Goal: Information Seeking & Learning: Find specific fact

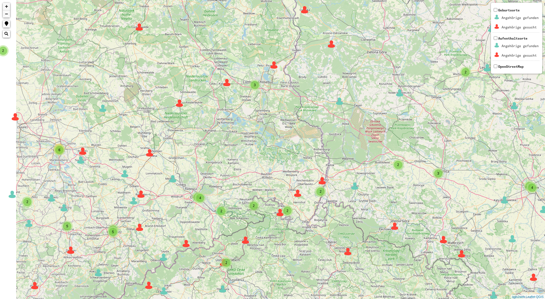
drag, startPoint x: 277, startPoint y: 86, endPoint x: 441, endPoint y: 74, distance: 164.0
click at [458, 70] on div "2 2 2 4 2 9 2 49 2 3 3 40 6 3 3 2 3 2 2 2 16 3 2 4 3 3 2 3 3 4 3 6 2 2 6 3 9 2 …" at bounding box center [272, 149] width 545 height 299
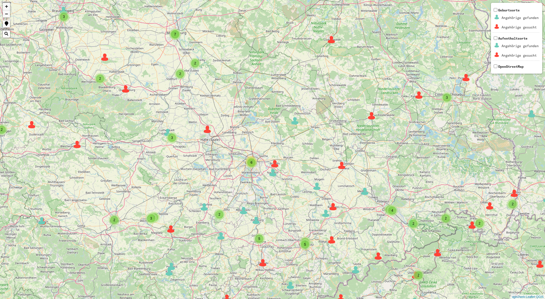
drag, startPoint x: 225, startPoint y: 97, endPoint x: 403, endPoint y: 112, distance: 177.8
click at [403, 112] on div "2 2 2 9 2 49 2 3 3 40 6 3 3 2 3 2 2 2 16 3 2 4 3 3 2 3 3 4 3 6 2 2 6 3 9 2 2 35…" at bounding box center [272, 149] width 545 height 299
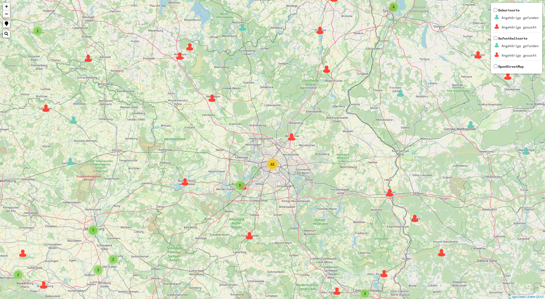
drag, startPoint x: 303, startPoint y: 96, endPoint x: 220, endPoint y: 292, distance: 212.8
click at [220, 292] on div "2 2 9 2 3 3 40 6 3 3 2 3 2 2 2 16 3 2 4 3 3 2 3 3 4 3 6 2 2 6 3 9 2 2 35 4 4 7 …" at bounding box center [272, 149] width 545 height 299
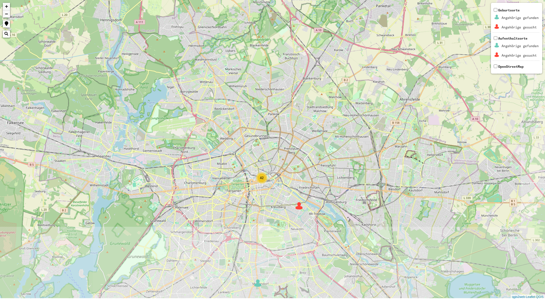
drag, startPoint x: 278, startPoint y: 199, endPoint x: 242, endPoint y: 97, distance: 108.9
click at [233, 64] on div "39 3 42 + − Nothing found. Geburtsorte Angehörige gefunden Angehörige gesucht A…" at bounding box center [272, 149] width 545 height 299
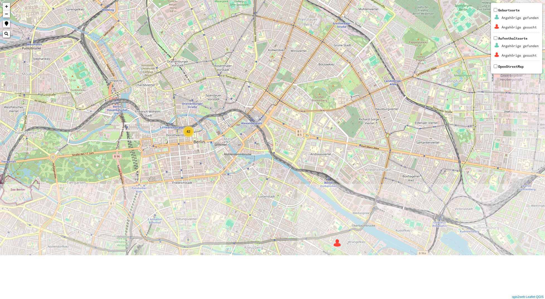
drag, startPoint x: 278, startPoint y: 162, endPoint x: 232, endPoint y: 53, distance: 118.4
click at [232, 53] on div "39 42 + − Nothing found. Geburtsorte Angehörige gefunden Angehörige gesucht Auf…" at bounding box center [272, 149] width 545 height 299
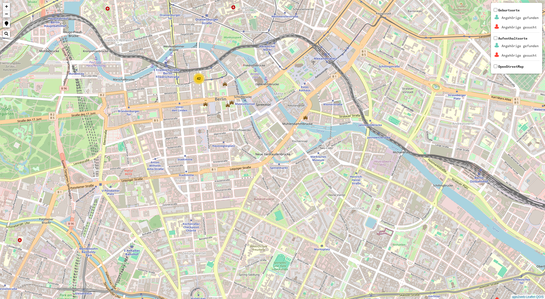
drag, startPoint x: 209, startPoint y: 160, endPoint x: 278, endPoint y: 83, distance: 103.6
click at [278, 83] on div "39 42 + − Nothing found. Geburtsorte Angehörige gefunden Angehörige gesucht Auf…" at bounding box center [272, 149] width 545 height 299
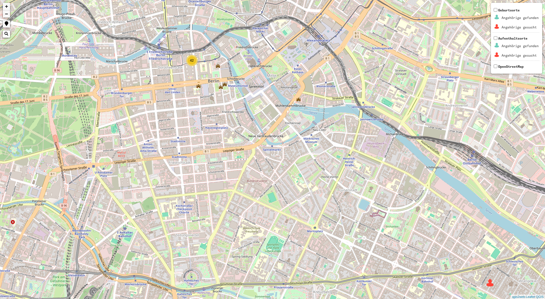
drag, startPoint x: 229, startPoint y: 133, endPoint x: 222, endPoint y: 118, distance: 16.8
click at [222, 118] on div "39 42 + − Nothing found. Geburtsorte Angehörige gefunden Angehörige gesucht Auf…" at bounding box center [272, 149] width 545 height 299
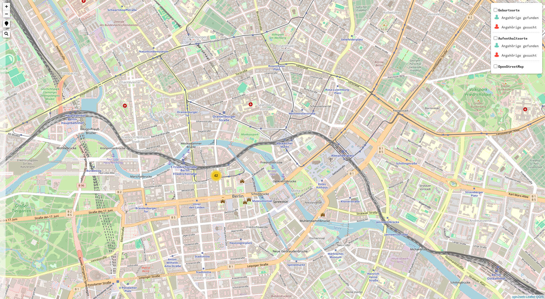
drag, startPoint x: 278, startPoint y: 85, endPoint x: 302, endPoint y: 199, distance: 116.4
click at [302, 199] on div "39 42 + − Nothing found. Geburtsorte Angehörige gefunden Angehörige gesucht Auf…" at bounding box center [272, 149] width 545 height 299
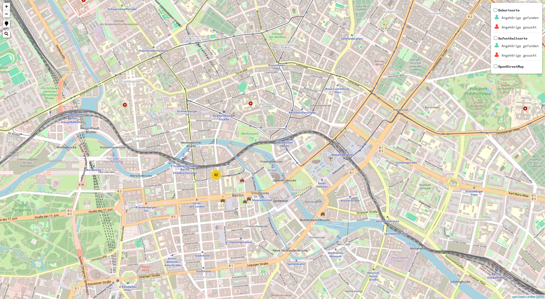
click at [216, 178] on div "42" at bounding box center [216, 174] width 8 height 8
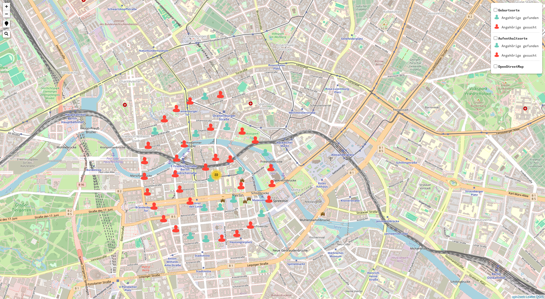
click at [508, 54] on td "Angehörige gesucht" at bounding box center [520, 55] width 38 height 9
click at [258, 141] on img at bounding box center [255, 140] width 8 height 8
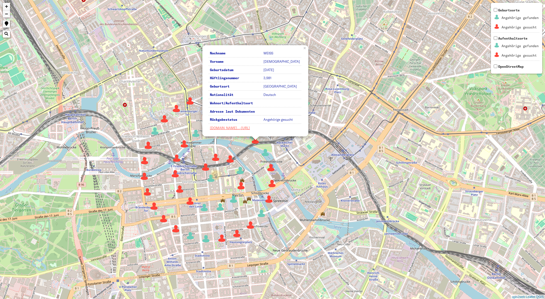
click at [271, 169] on img at bounding box center [271, 167] width 8 height 8
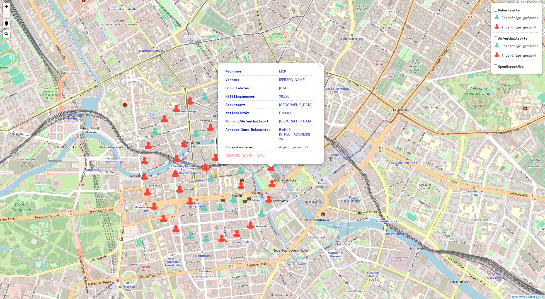
click at [272, 185] on img at bounding box center [272, 183] width 8 height 8
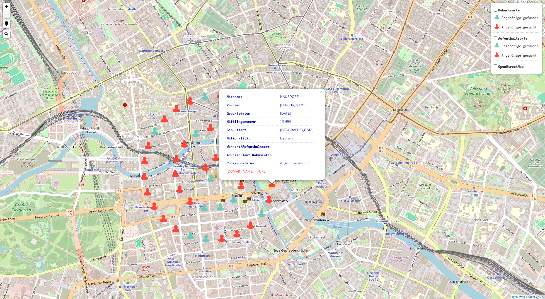
click at [191, 103] on img at bounding box center [190, 101] width 8 height 8
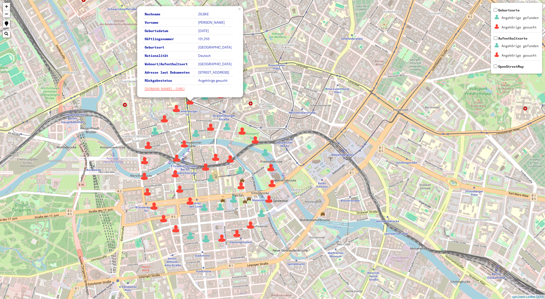
click at [177, 107] on img at bounding box center [176, 108] width 8 height 8
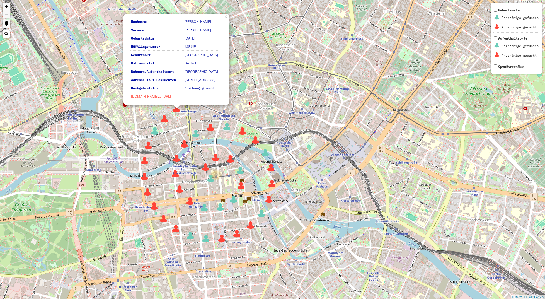
click at [166, 121] on img at bounding box center [164, 118] width 8 height 8
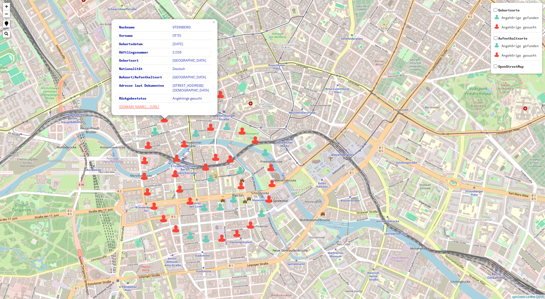
click at [156, 131] on img at bounding box center [155, 131] width 8 height 8
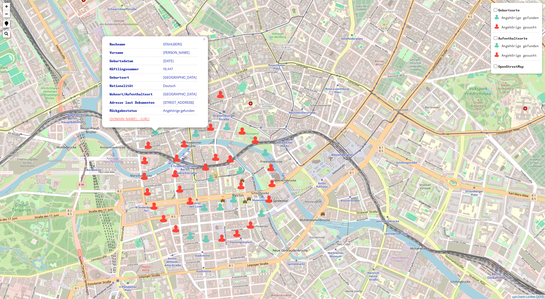
click at [146, 146] on img at bounding box center [148, 145] width 8 height 8
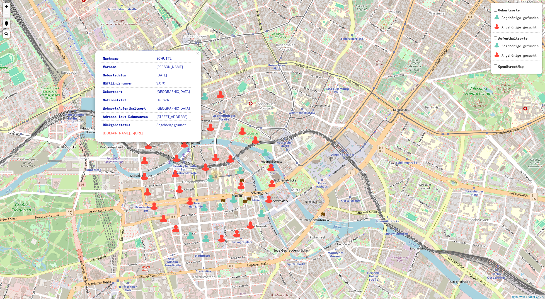
click at [146, 161] on img at bounding box center [144, 160] width 8 height 8
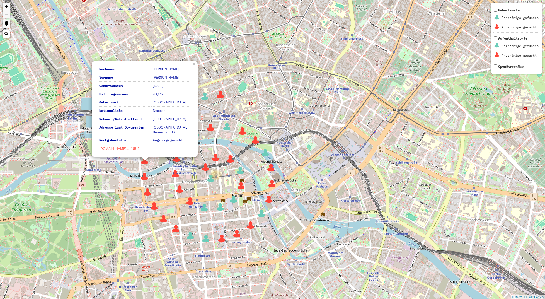
click at [144, 178] on img at bounding box center [144, 176] width 8 height 8
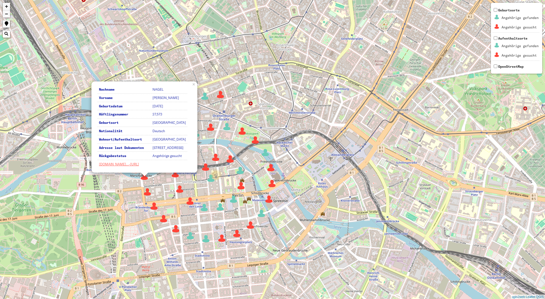
click at [145, 192] on img at bounding box center [147, 191] width 8 height 8
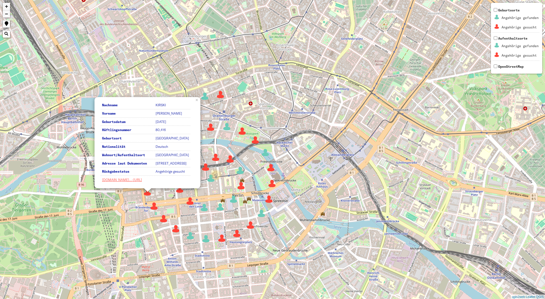
click at [154, 208] on img at bounding box center [154, 206] width 8 height 8
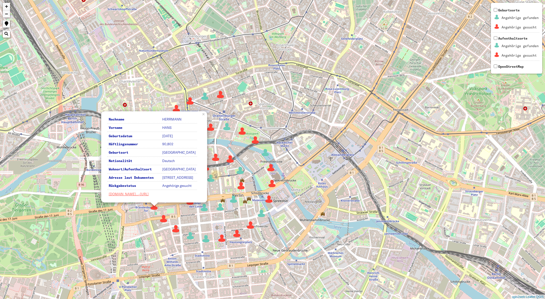
click at [162, 218] on img at bounding box center [163, 218] width 8 height 8
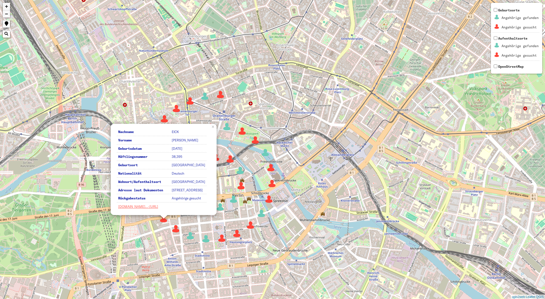
click at [176, 230] on img at bounding box center [176, 228] width 8 height 8
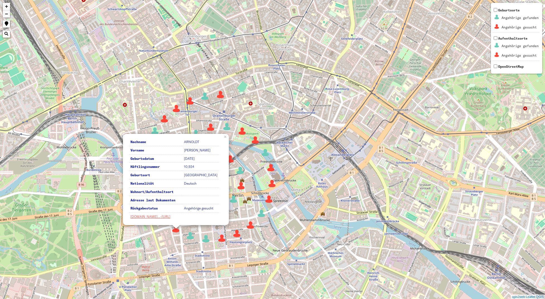
click at [224, 237] on img at bounding box center [222, 238] width 8 height 8
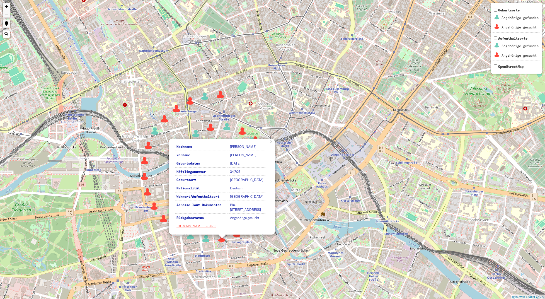
click at [236, 236] on img at bounding box center [237, 233] width 8 height 8
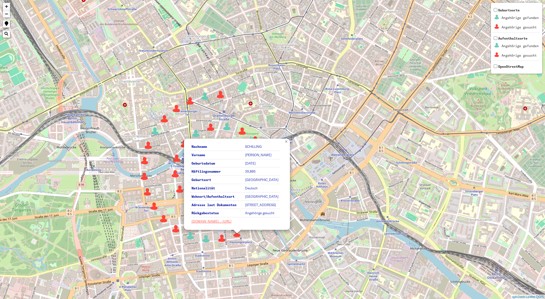
click at [287, 138] on link "×" at bounding box center [287, 140] width 6 height 5
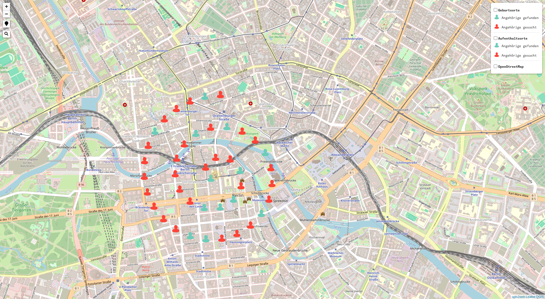
click at [252, 227] on img at bounding box center [250, 225] width 8 height 8
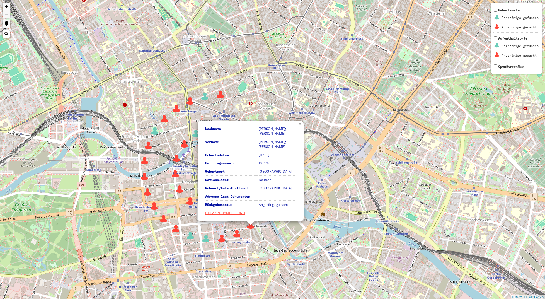
click at [298, 126] on link "×" at bounding box center [300, 123] width 6 height 5
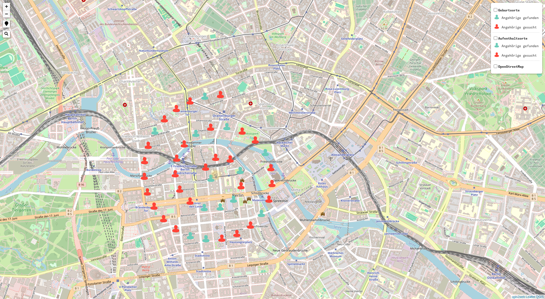
click at [268, 201] on img at bounding box center [269, 199] width 8 height 8
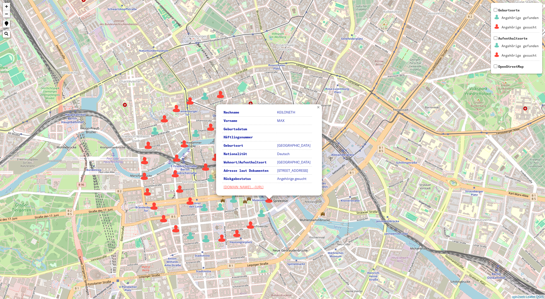
click at [316, 104] on link "×" at bounding box center [319, 106] width 6 height 5
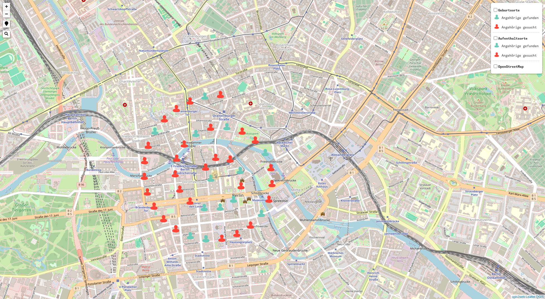
click at [275, 186] on img at bounding box center [272, 183] width 8 height 8
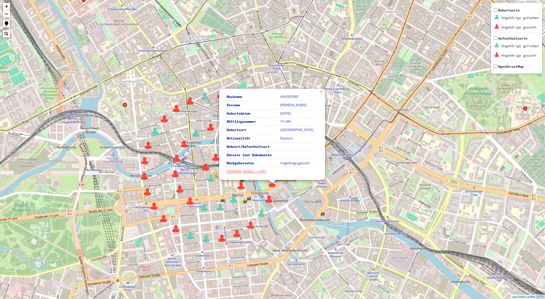
click at [320, 90] on link "×" at bounding box center [322, 91] width 6 height 5
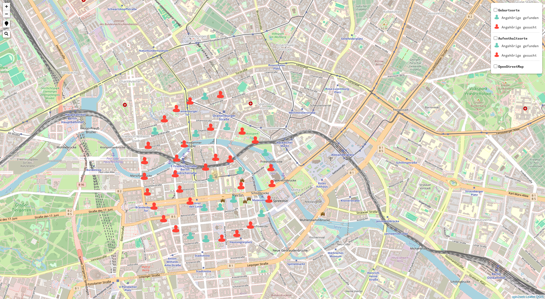
click at [271, 168] on img at bounding box center [271, 167] width 8 height 8
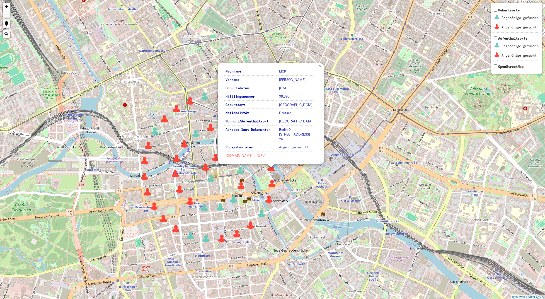
click at [320, 68] on link "×" at bounding box center [321, 65] width 6 height 5
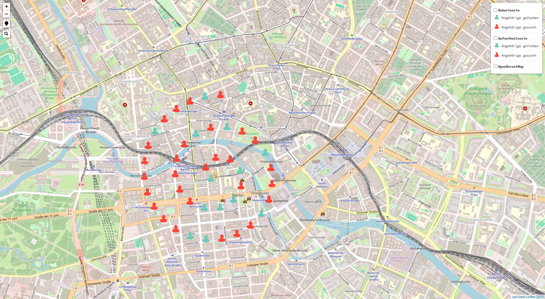
click at [242, 185] on img at bounding box center [241, 185] width 8 height 8
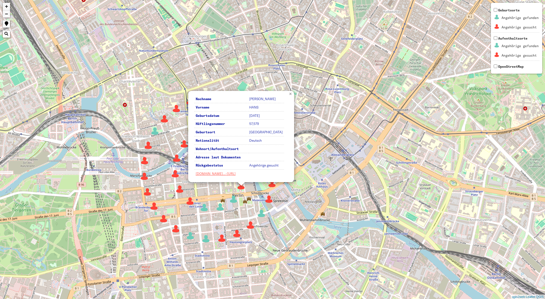
click at [288, 96] on link "×" at bounding box center [291, 93] width 6 height 5
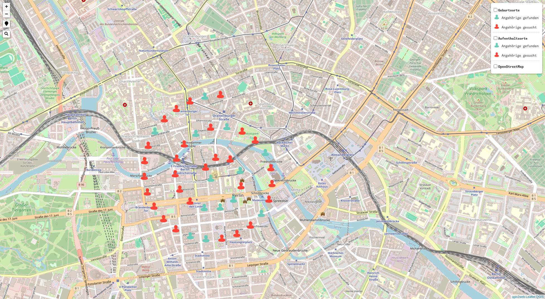
click at [272, 169] on img at bounding box center [271, 167] width 8 height 8
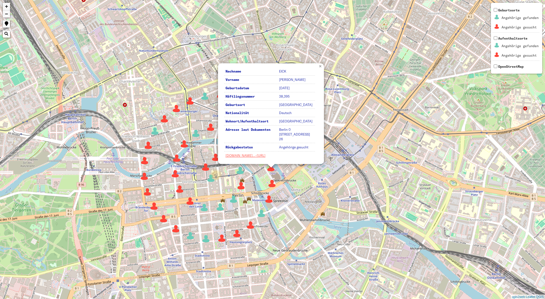
click at [318, 68] on link "×" at bounding box center [321, 65] width 6 height 5
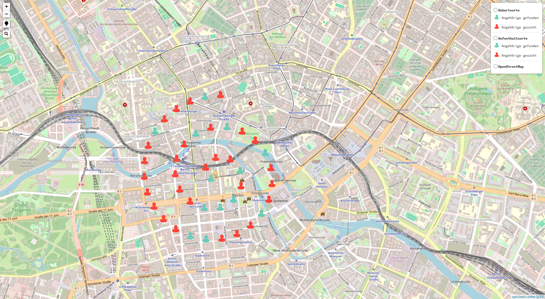
click at [208, 127] on img at bounding box center [210, 127] width 8 height 8
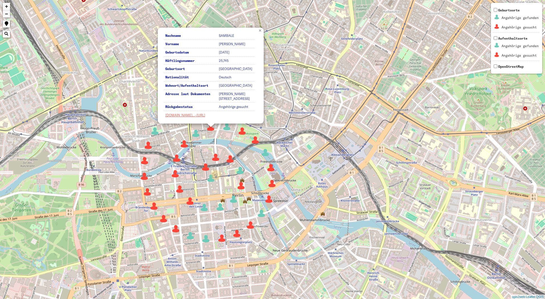
click at [260, 30] on link "×" at bounding box center [260, 30] width 6 height 5
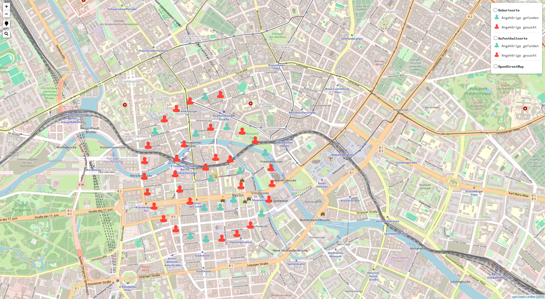
click at [241, 130] on img at bounding box center [242, 131] width 8 height 8
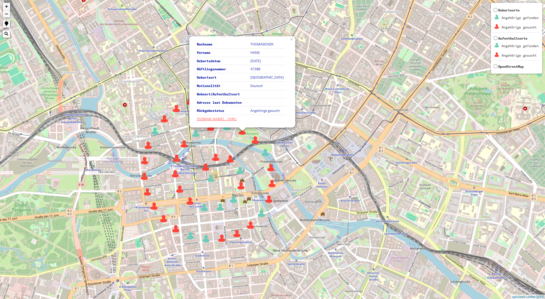
click at [292, 42] on div "Nachname [PERSON_NAME] Vorname HANS Geburtsdatum [DATE] Häftlingsnummer 47,588 …" at bounding box center [242, 81] width 106 height 91
click at [289, 40] on div "Nachname [PERSON_NAME] Vorname HANS Geburtsdatum [DATE] Häftlingsnummer 47,588 …" at bounding box center [242, 81] width 106 height 91
click at [292, 40] on link "×" at bounding box center [292, 38] width 6 height 5
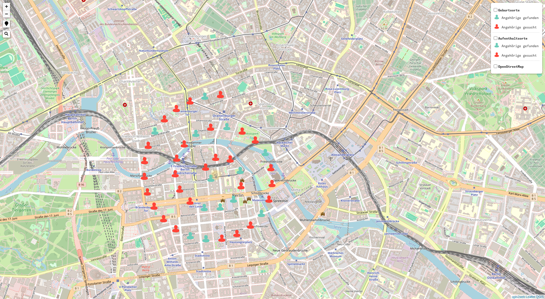
click at [218, 94] on img at bounding box center [220, 94] width 8 height 8
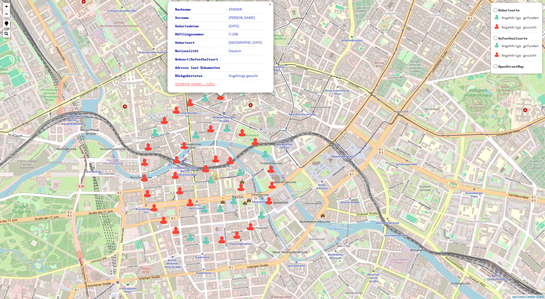
click at [271, 5] on link "×" at bounding box center [270, 3] width 6 height 5
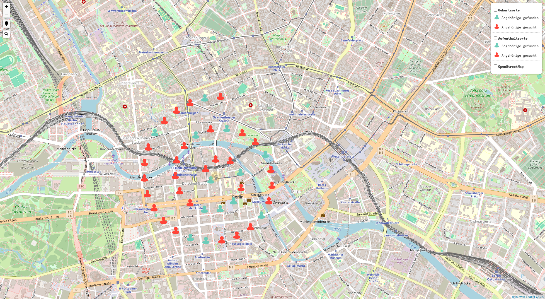
click at [205, 102] on img at bounding box center [205, 98] width 8 height 8
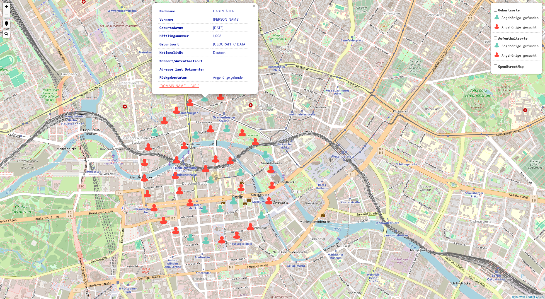
click at [253, 7] on link "×" at bounding box center [255, 5] width 6 height 5
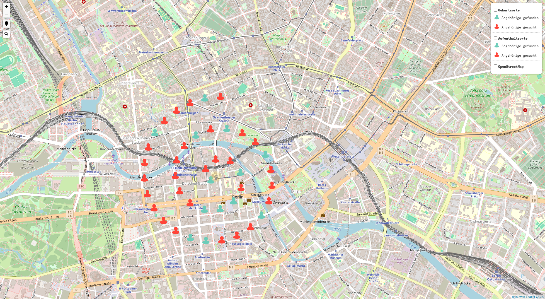
click at [184, 106] on div "42 + − Nothing found. Geburtsorte Angehörige gefunden Angehörige gesucht Aufent…" at bounding box center [272, 149] width 545 height 299
